Goal: Task Accomplishment & Management: Manage account settings

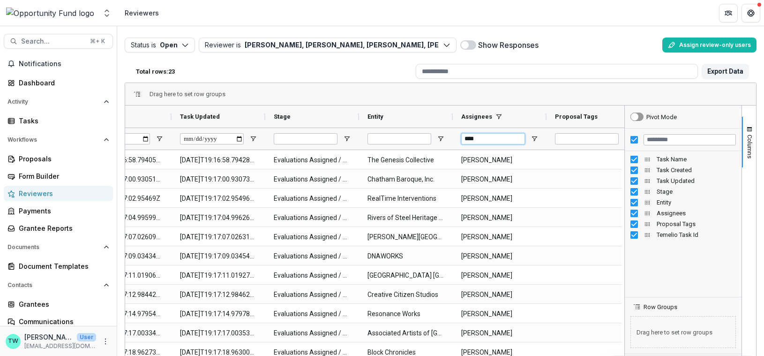
drag, startPoint x: 490, startPoint y: 138, endPoint x: 413, endPoint y: 129, distance: 77.4
click at [413, 129] on div at bounding box center [359, 139] width 750 height 22
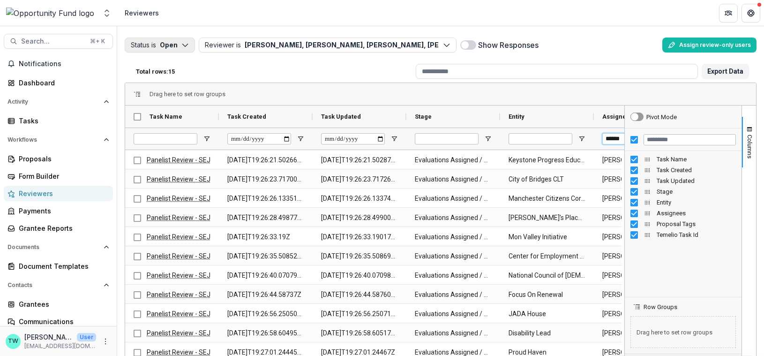
type input "******"
click at [185, 44] on icon "button" at bounding box center [185, 45] width 8 height 8
click at [177, 80] on p "Completed" at bounding box center [174, 81] width 36 height 10
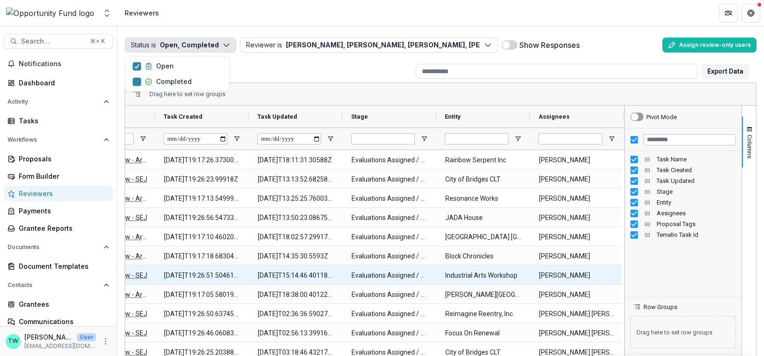
scroll to position [0, 219]
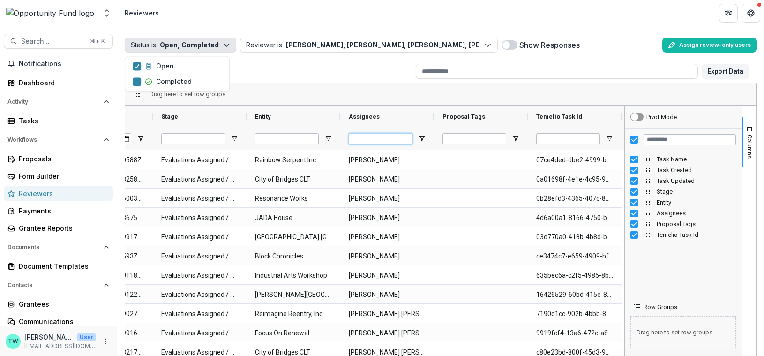
click at [383, 140] on input "Assignees Filter Input" at bounding box center [381, 138] width 64 height 11
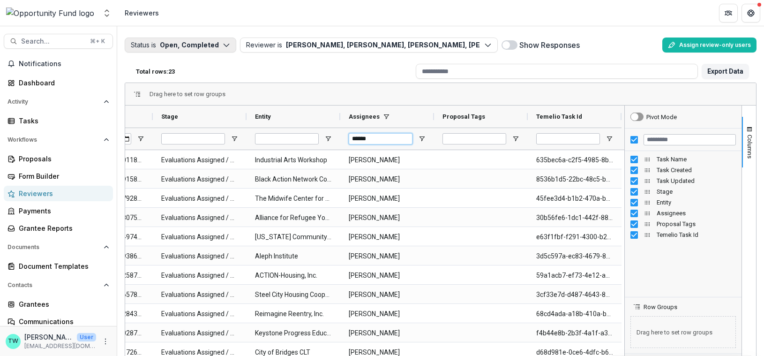
type input "******"
click at [225, 44] on icon "button" at bounding box center [227, 45] width 8 height 8
click at [154, 63] on div "Open" at bounding box center [159, 66] width 29 height 10
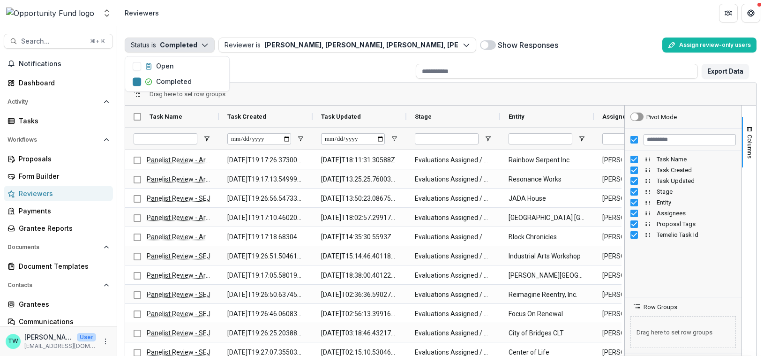
click at [332, 90] on div "Drag here to set row groups" at bounding box center [440, 94] width 631 height 23
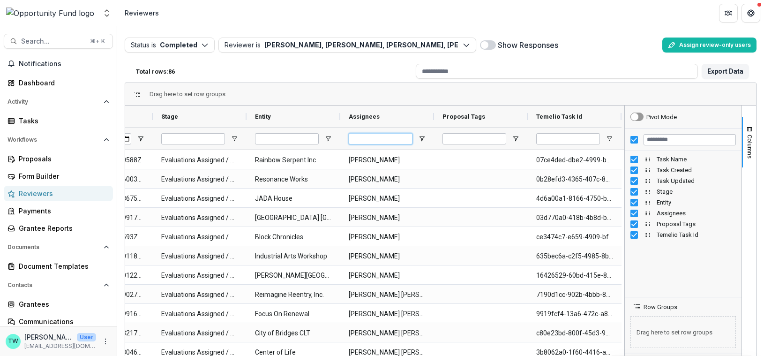
click at [395, 137] on input "Assignees Filter Input" at bounding box center [381, 138] width 64 height 11
type input "******"
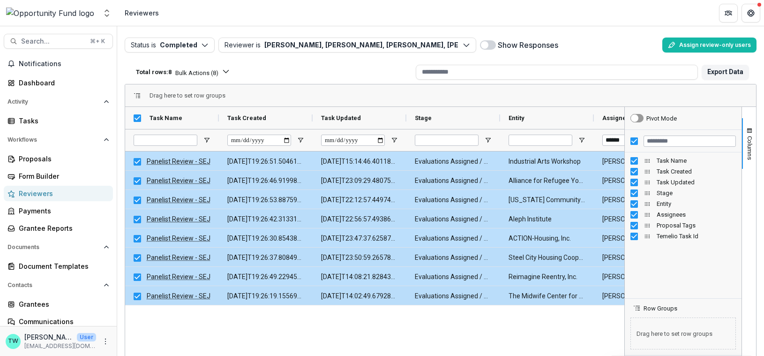
click at [230, 73] on icon "button" at bounding box center [226, 72] width 8 height 8
click at [352, 70] on div "Total rows: 8 Bulk Actions ( 8 ) Bulk Assign Reviewers ( 8 ) Bulk Download ( 8 …" at bounding box center [272, 72] width 280 height 16
click at [230, 73] on icon "button" at bounding box center [226, 72] width 8 height 8
click at [255, 93] on button "Bulk Download ( 8 )" at bounding box center [283, 89] width 56 height 7
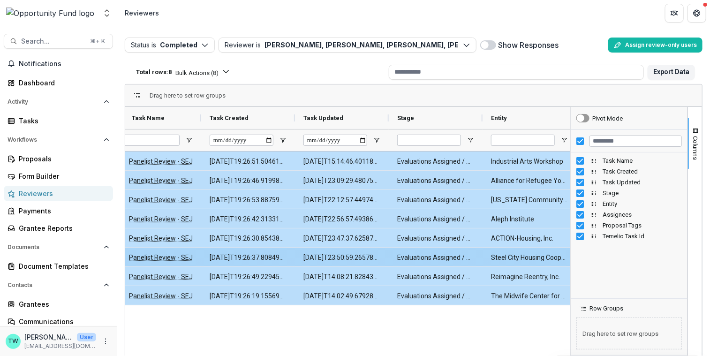
scroll to position [0, 0]
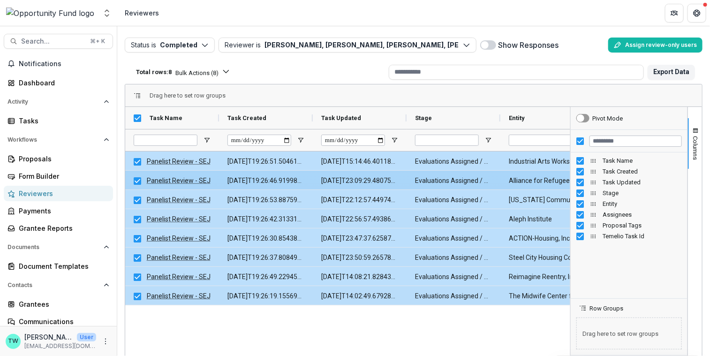
click at [182, 184] on link "Panelist Review - SEJ" at bounding box center [179, 181] width 64 height 8
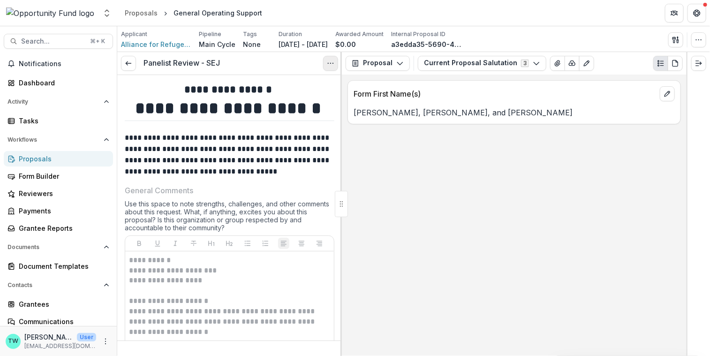
click at [331, 65] on icon "Options" at bounding box center [331, 64] width 8 height 8
click at [298, 104] on button "Reopen Task" at bounding box center [285, 104] width 100 height 15
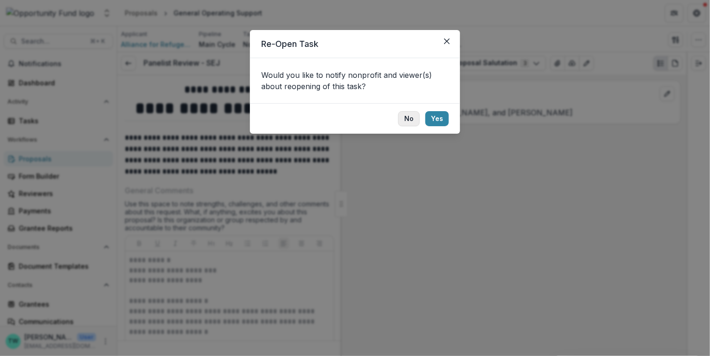
click at [410, 115] on button "No" at bounding box center [409, 118] width 22 height 15
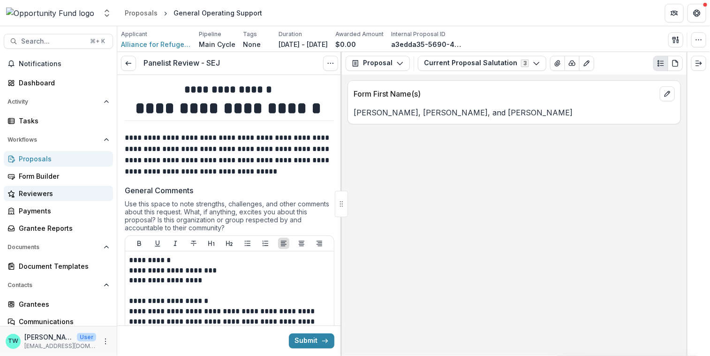
click at [45, 191] on div "Reviewers" at bounding box center [62, 194] width 87 height 10
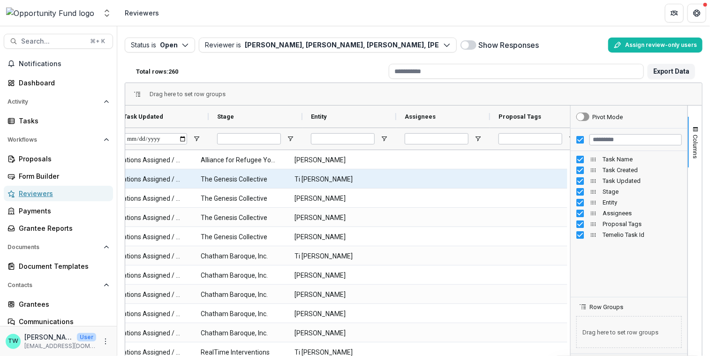
scroll to position [0, 310]
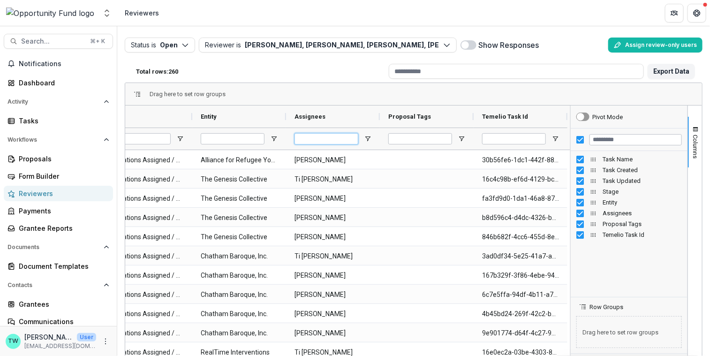
click at [346, 139] on input "Assignees Filter Input" at bounding box center [327, 138] width 64 height 11
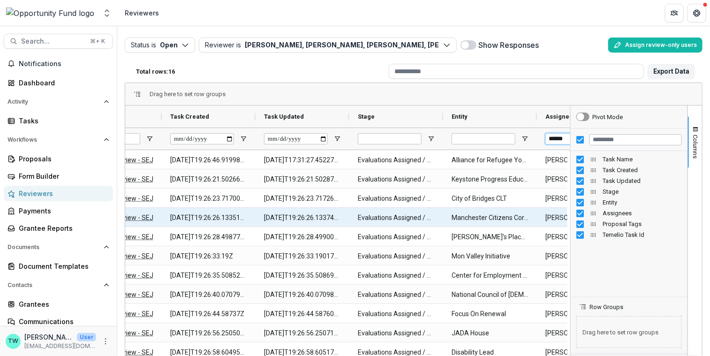
scroll to position [0, 60]
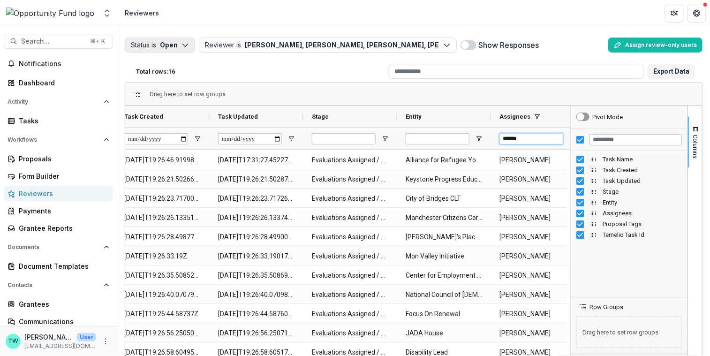
type input "******"
click at [184, 42] on icon "button" at bounding box center [185, 45] width 8 height 8
click at [169, 83] on p "Completed" at bounding box center [174, 81] width 36 height 10
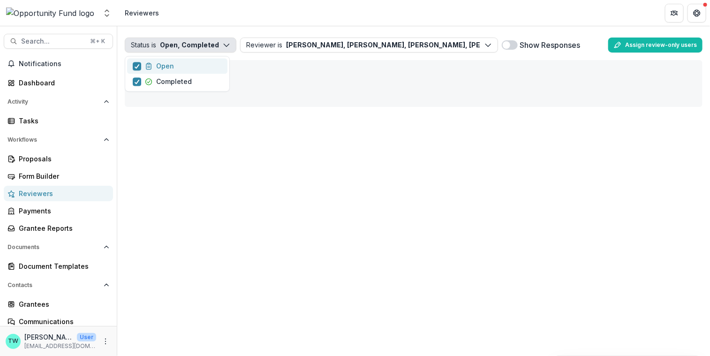
click at [155, 68] on div "Open" at bounding box center [159, 66] width 29 height 10
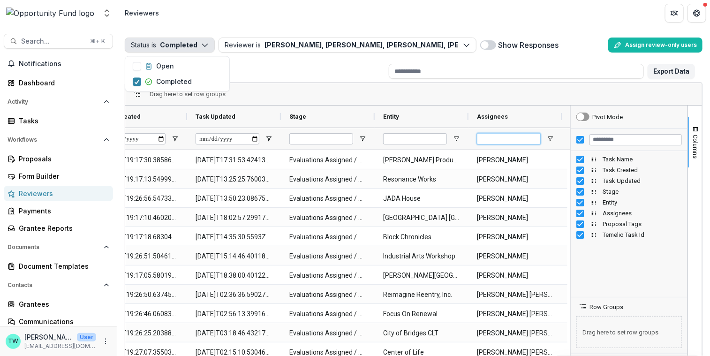
click at [514, 140] on input "Assignees Filter Input" at bounding box center [509, 138] width 64 height 11
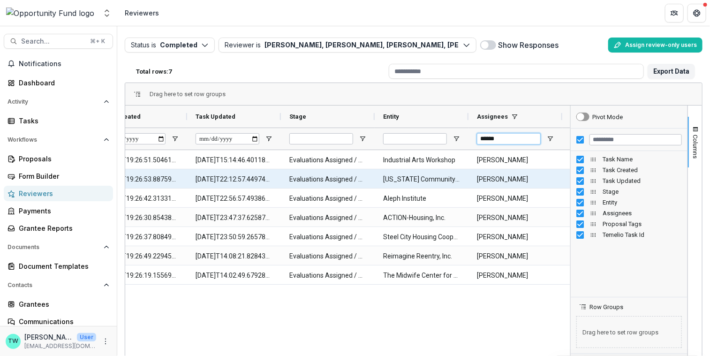
type input "******"
click at [430, 177] on Entity-620 "[US_STATE] Community Health Worker Collaborative" at bounding box center [421, 179] width 77 height 19
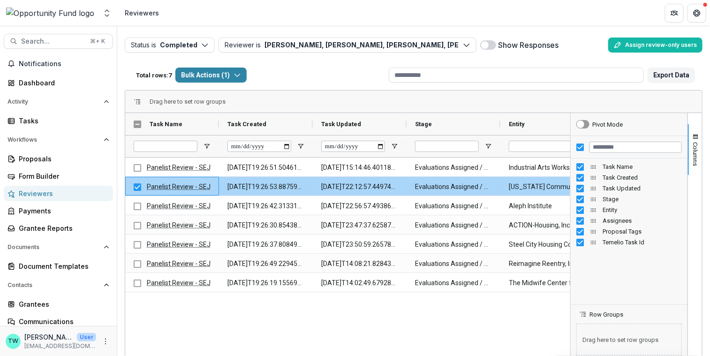
click at [182, 186] on link "Panelist Review - SEJ" at bounding box center [179, 187] width 64 height 8
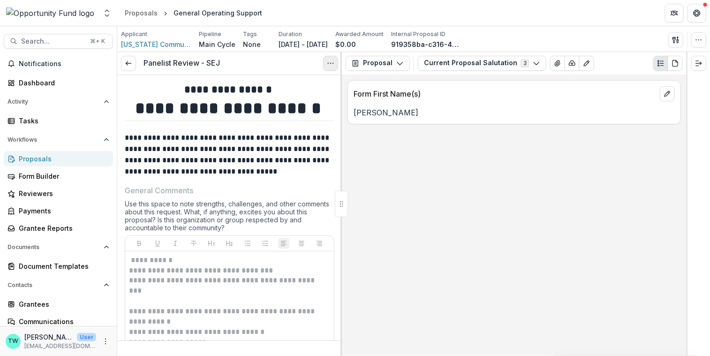
click at [329, 60] on icon "Options" at bounding box center [331, 64] width 8 height 8
click at [289, 105] on button "Reopen Task" at bounding box center [285, 104] width 100 height 15
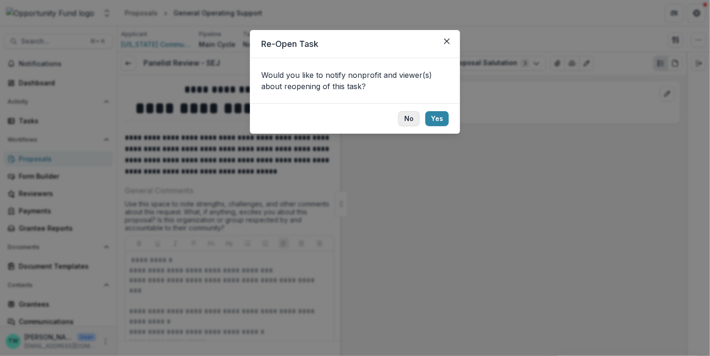
click at [410, 118] on button "No" at bounding box center [409, 118] width 22 height 15
